Goal: Task Accomplishment & Management: Manage account settings

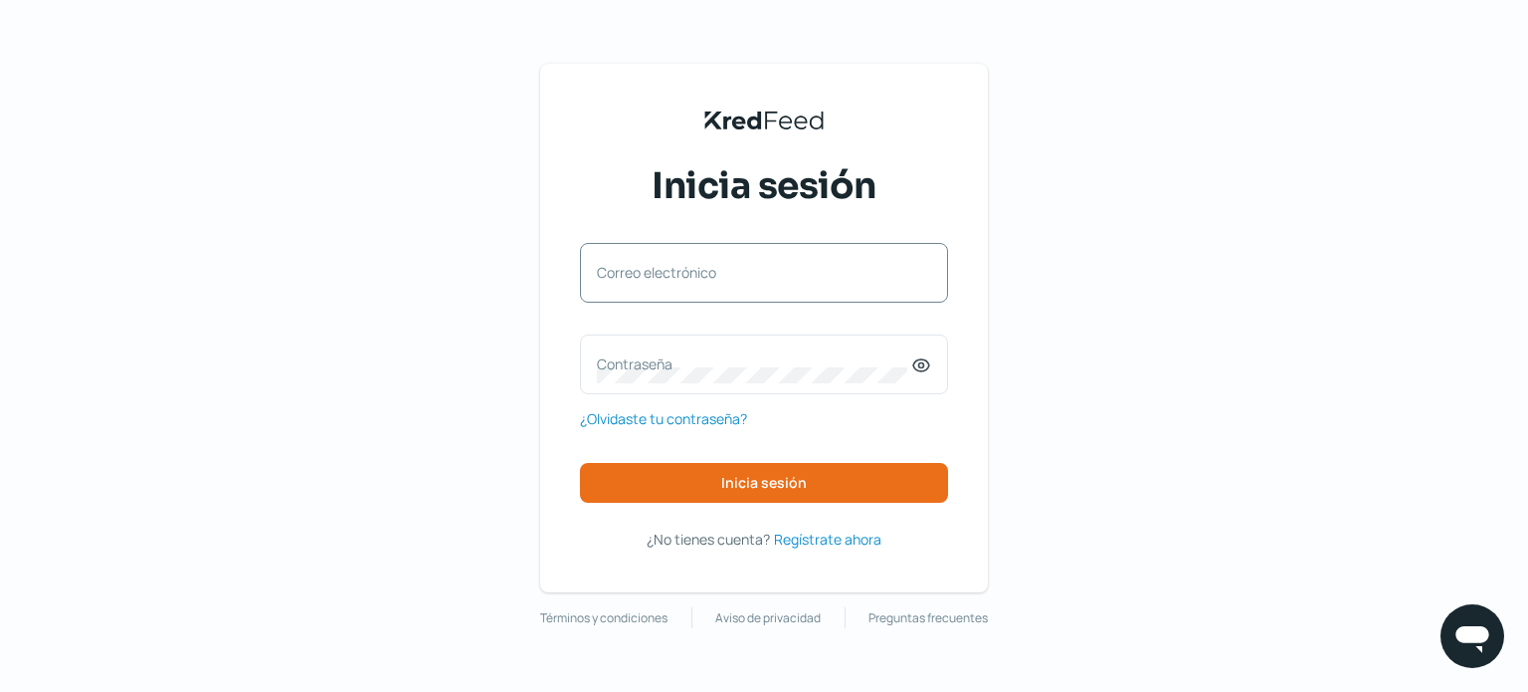
click at [708, 265] on label "Correo electrónico" at bounding box center [754, 272] width 314 height 19
click at [708, 274] on input "Correo electrónico" at bounding box center [764, 283] width 334 height 18
type input "[EMAIL_ADDRESS][DOMAIN_NAME]"
click at [641, 369] on label "Contraseña" at bounding box center [754, 363] width 314 height 19
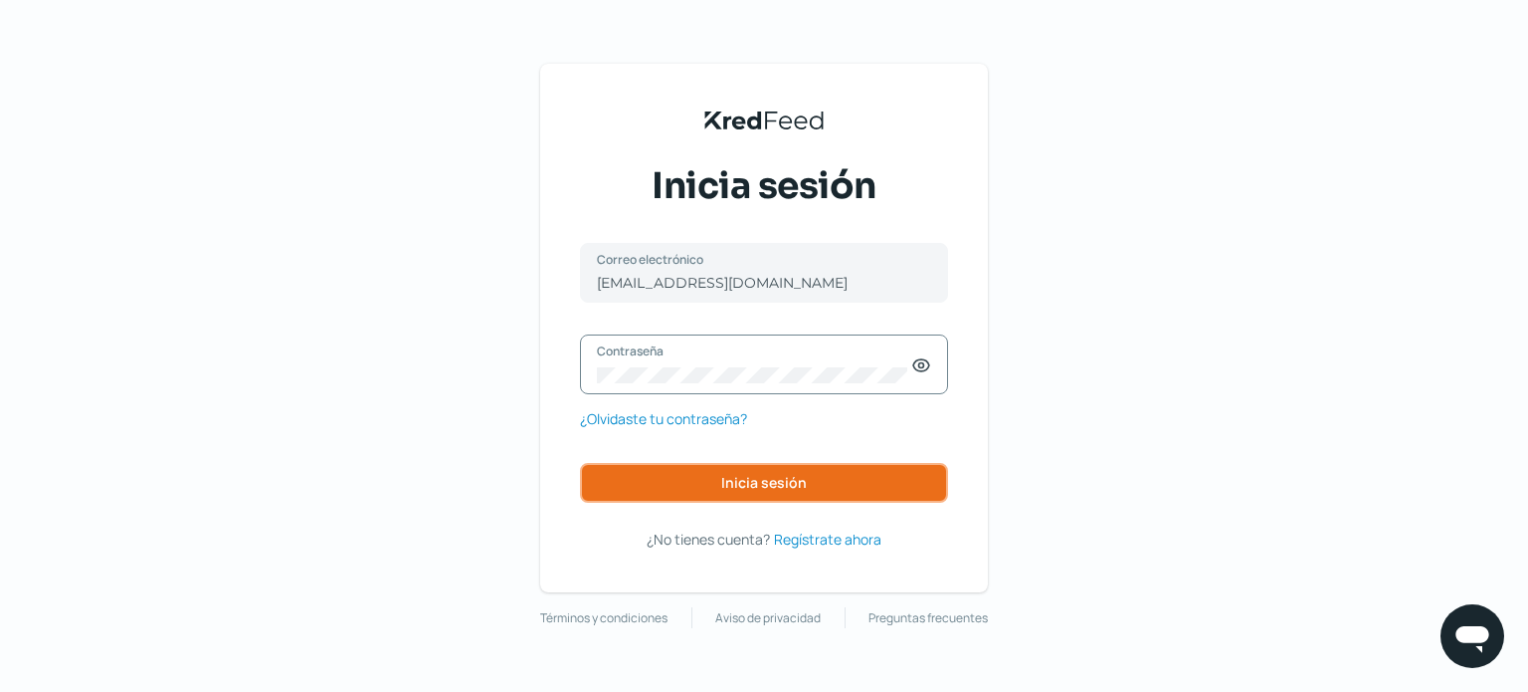
click at [749, 478] on span "Inicia sesión" at bounding box center [764, 483] width 86 height 14
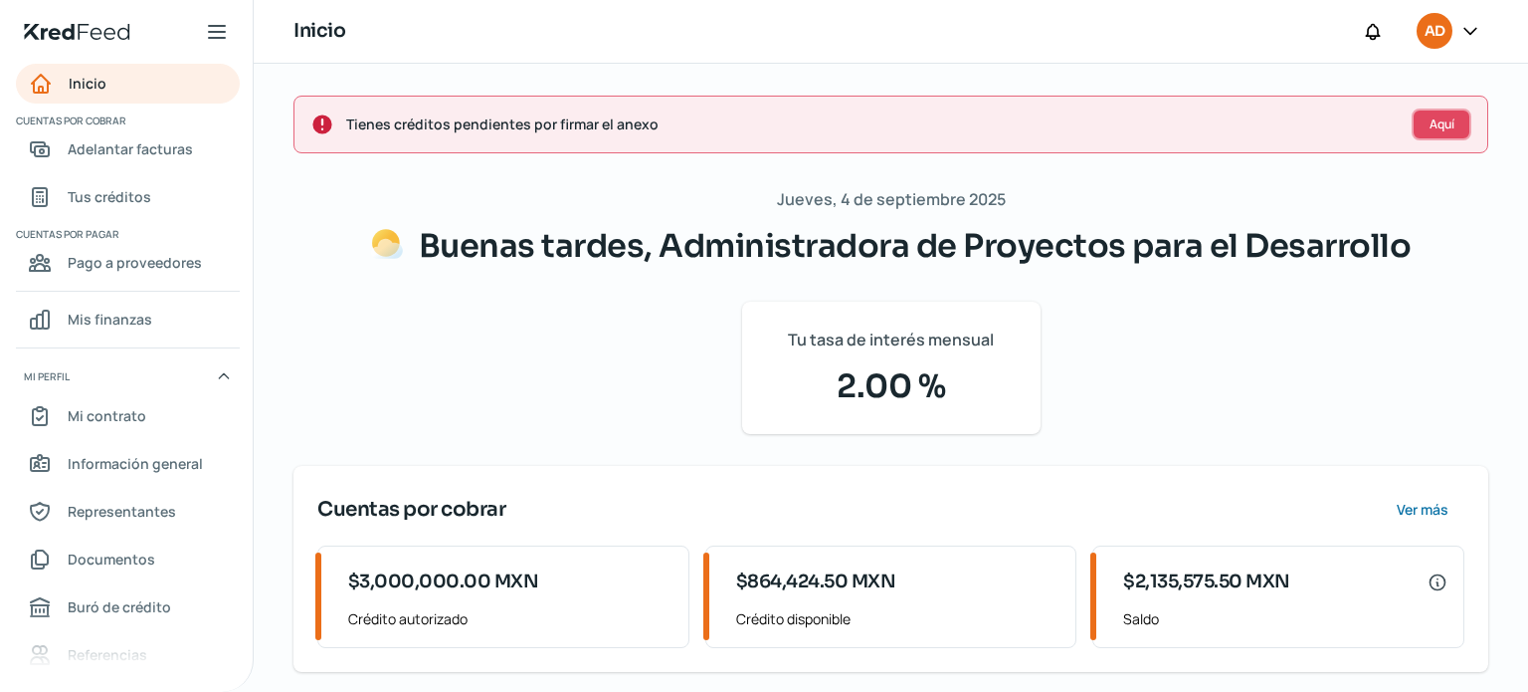
click at [1433, 124] on span "Aquí" at bounding box center [1442, 124] width 25 height 12
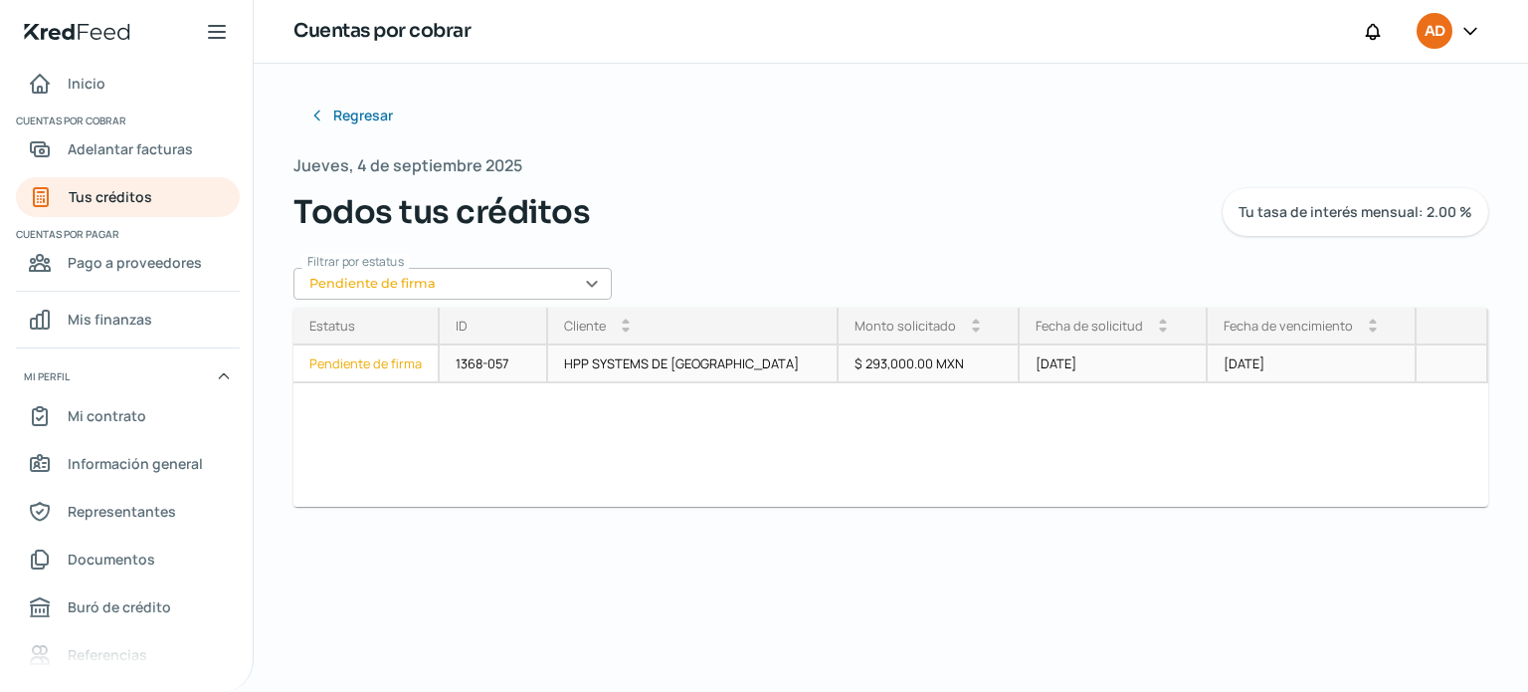
click at [373, 366] on div "Pendiente de firma" at bounding box center [367, 364] width 146 height 38
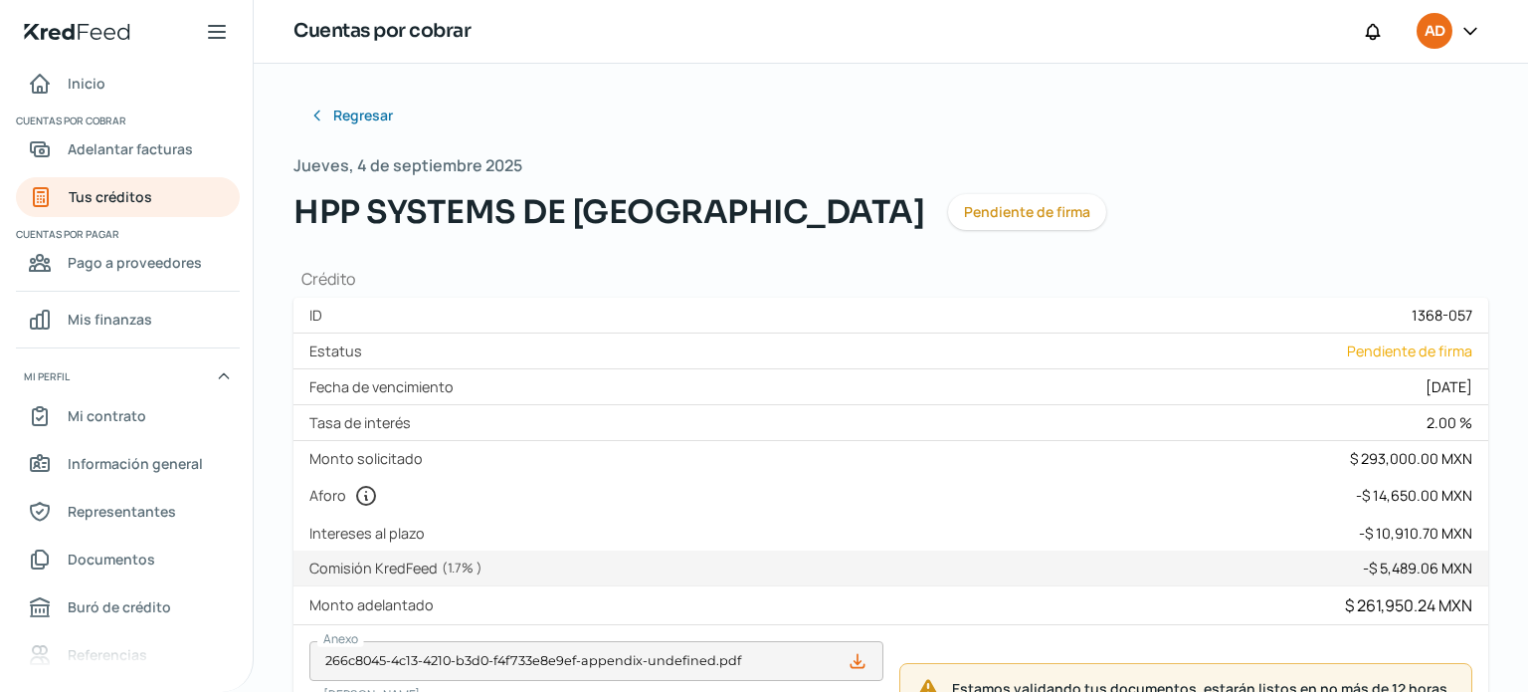
click at [964, 212] on span "Pendiente de firma" at bounding box center [1027, 212] width 126 height 14
click at [1474, 23] on icon at bounding box center [1471, 31] width 20 height 20
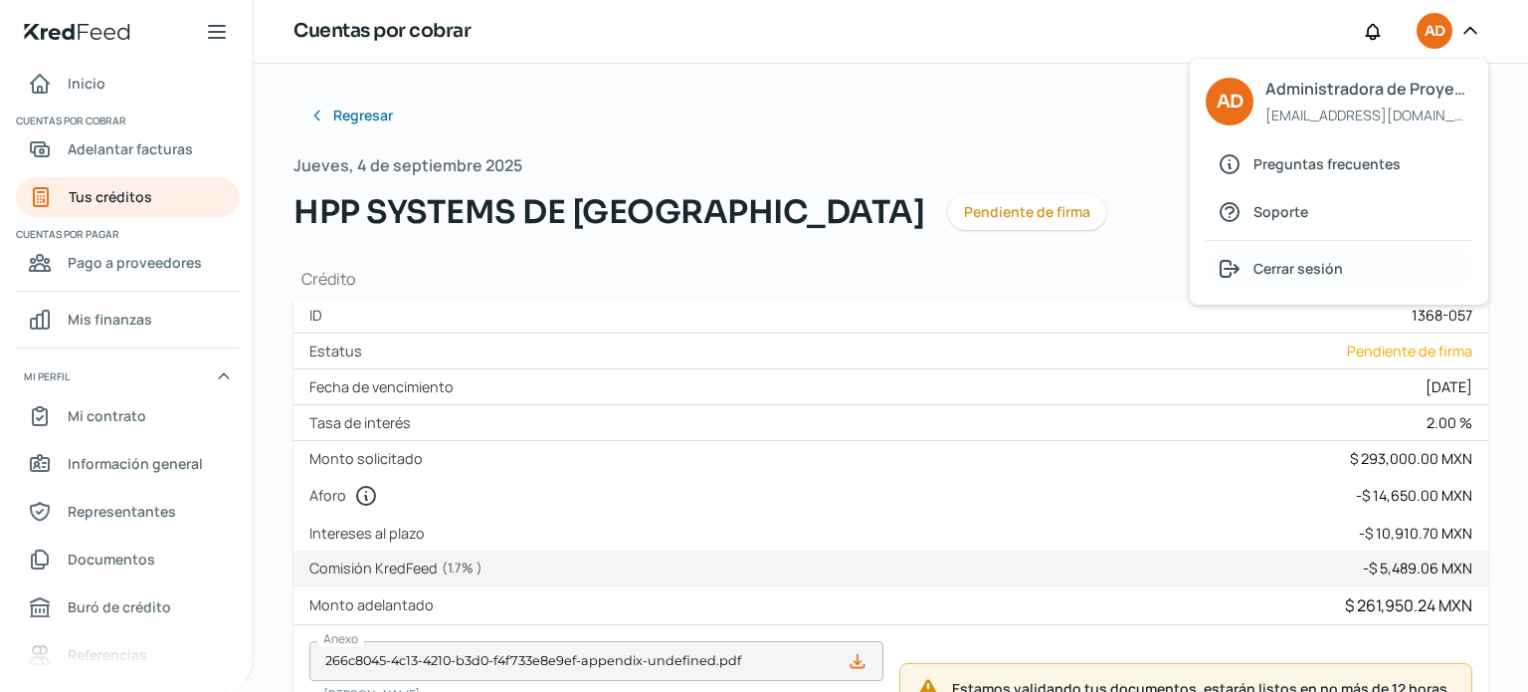
click at [1279, 274] on span "Cerrar sesión" at bounding box center [1299, 268] width 90 height 25
